Goal: Book appointment/travel/reservation

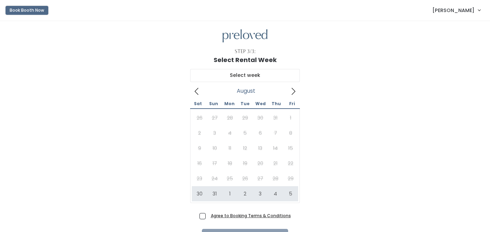
click at [34, 8] on button "Book Booth Now" at bounding box center [27, 10] width 43 height 9
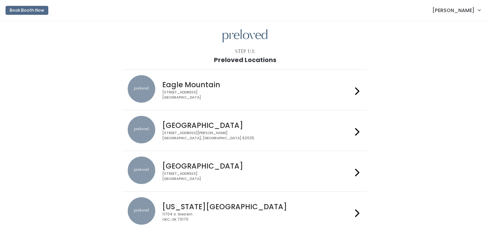
click at [354, 90] on div at bounding box center [357, 89] width 10 height 29
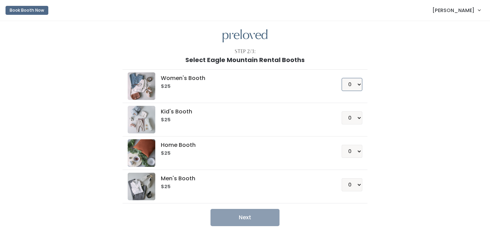
click at [351, 83] on select "0 1 2 3 4" at bounding box center [351, 84] width 21 height 13
select select "1"
click at [341, 78] on select "0 1 2 3 4" at bounding box center [351, 84] width 21 height 13
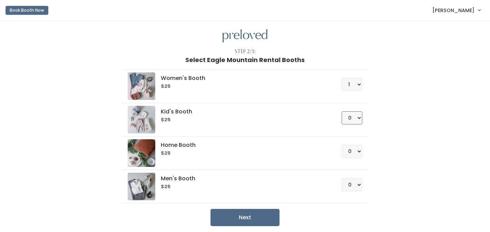
click at [355, 119] on select "0 1 2 3 4" at bounding box center [351, 117] width 21 height 13
select select "1"
click at [341, 111] on select "0 1 2 3 4" at bounding box center [351, 117] width 21 height 13
click at [246, 218] on button "Next" at bounding box center [244, 217] width 69 height 17
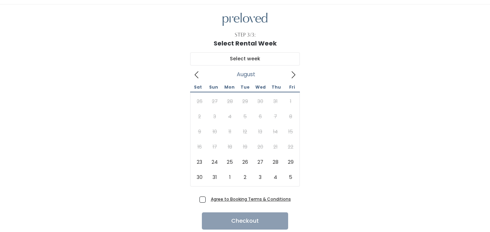
scroll to position [22, 0]
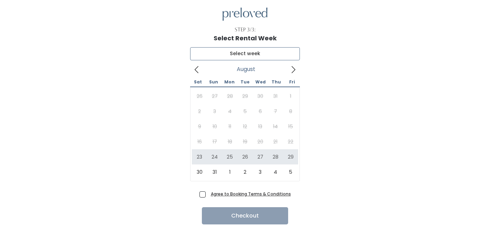
type input "[DATE] to [DATE]"
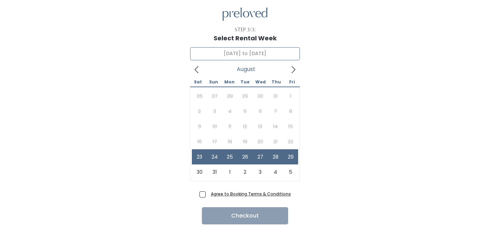
scroll to position [0, 0]
